Goal: Information Seeking & Learning: Learn about a topic

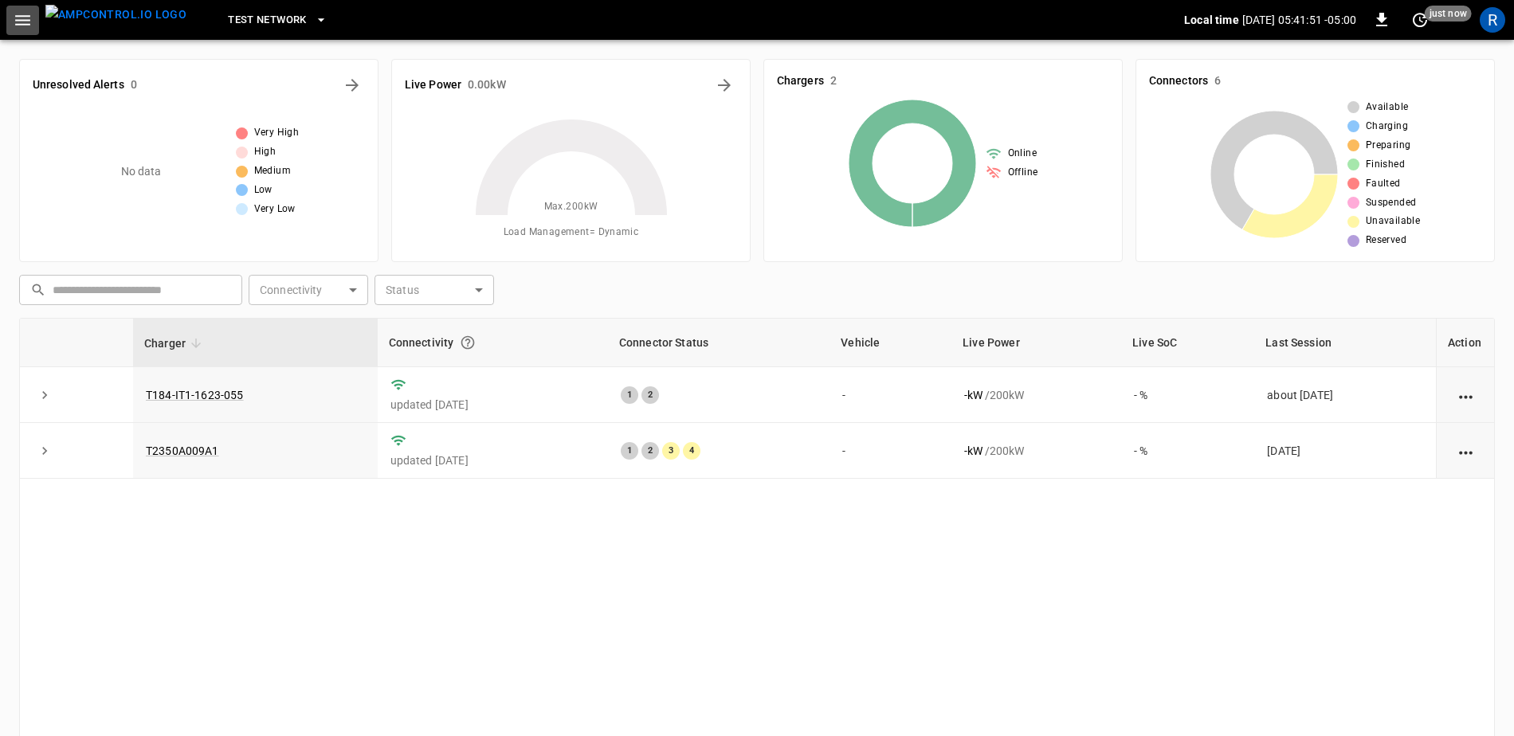
click at [25, 16] on icon "button" at bounding box center [22, 20] width 15 height 10
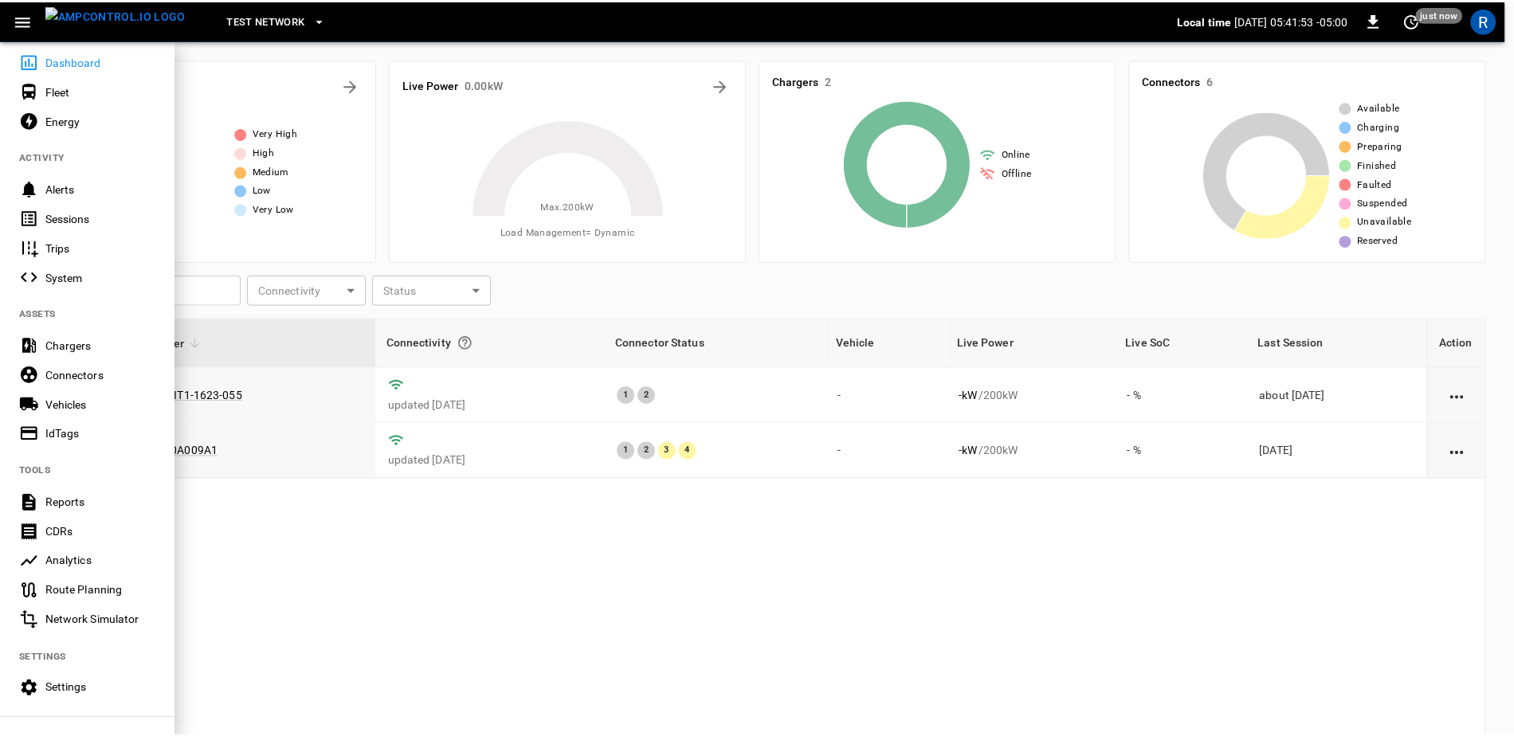
scroll to position [184, 0]
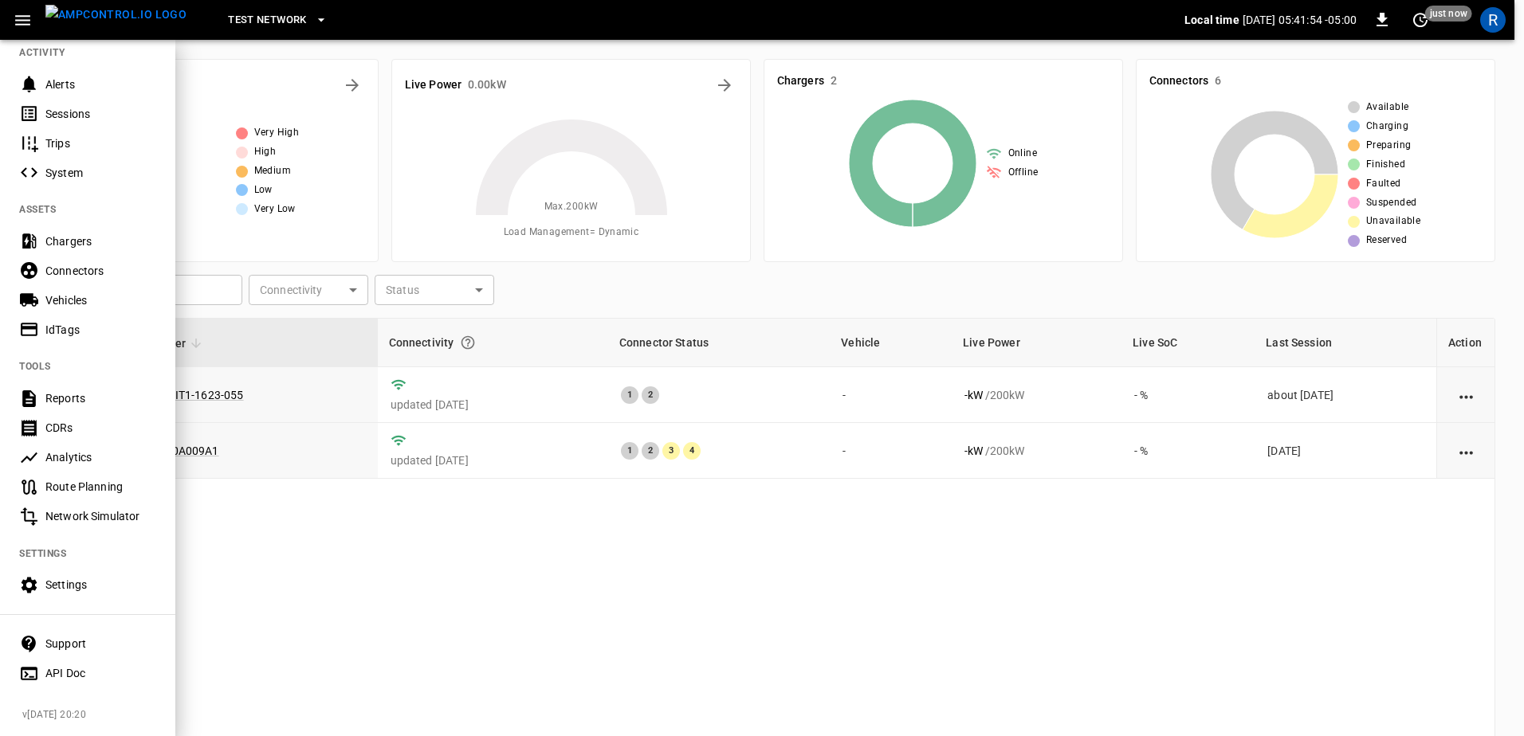
click at [73, 636] on div "Support" at bounding box center [100, 644] width 111 height 16
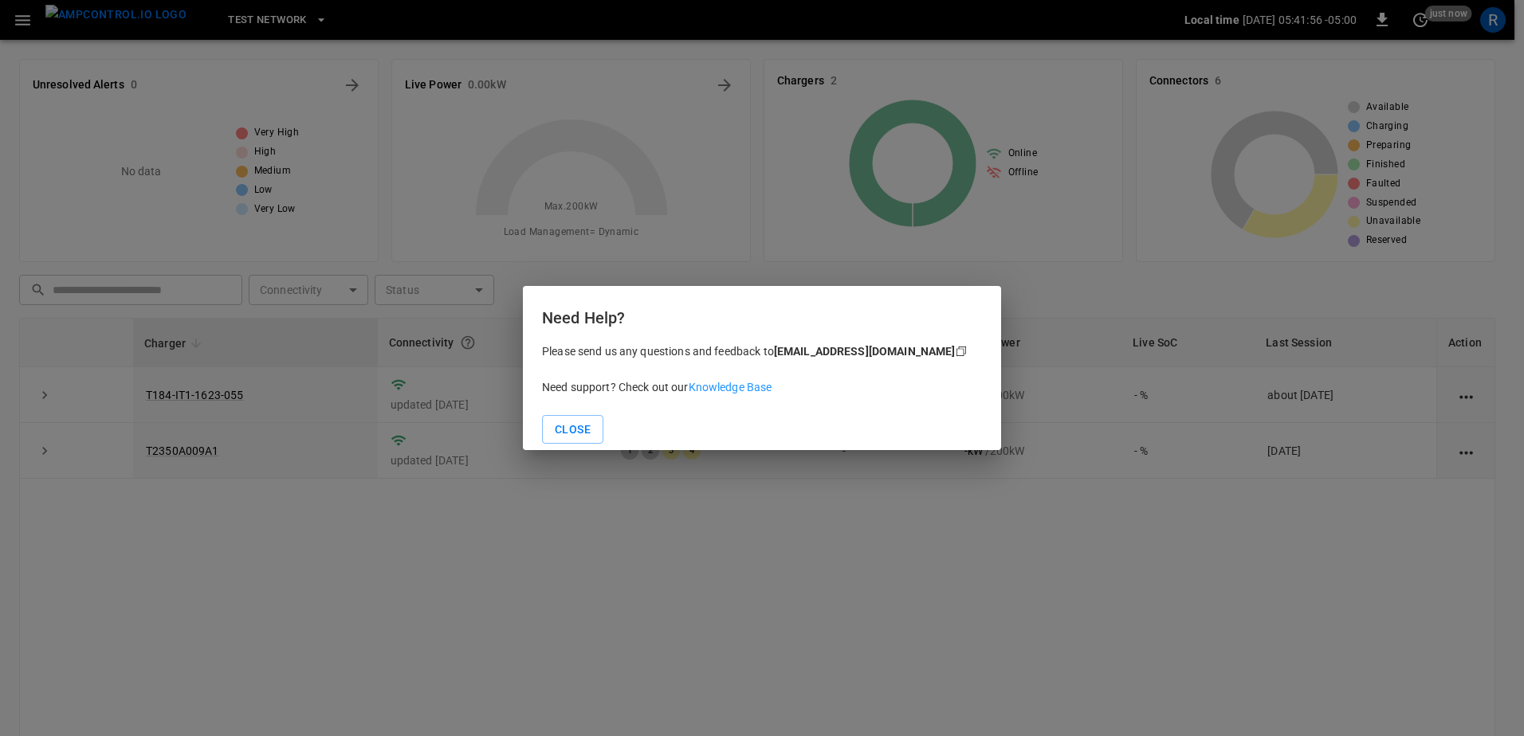
click at [744, 379] on p "Need support? Check out our Knowledge Base" at bounding box center [762, 387] width 440 height 17
click at [744, 387] on link "Knowledge Base" at bounding box center [731, 387] width 84 height 13
click at [586, 436] on button "Close" at bounding box center [572, 429] width 61 height 29
